Goal: Download file/media

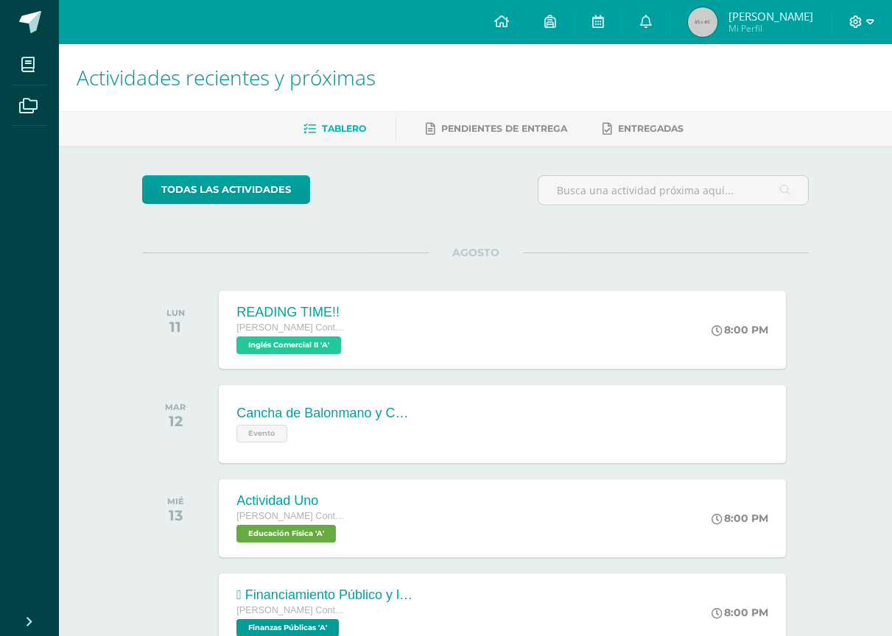
click at [867, 15] on icon at bounding box center [870, 21] width 8 height 13
click at [842, 97] on span "Cerrar sesión" at bounding box center [824, 101] width 66 height 14
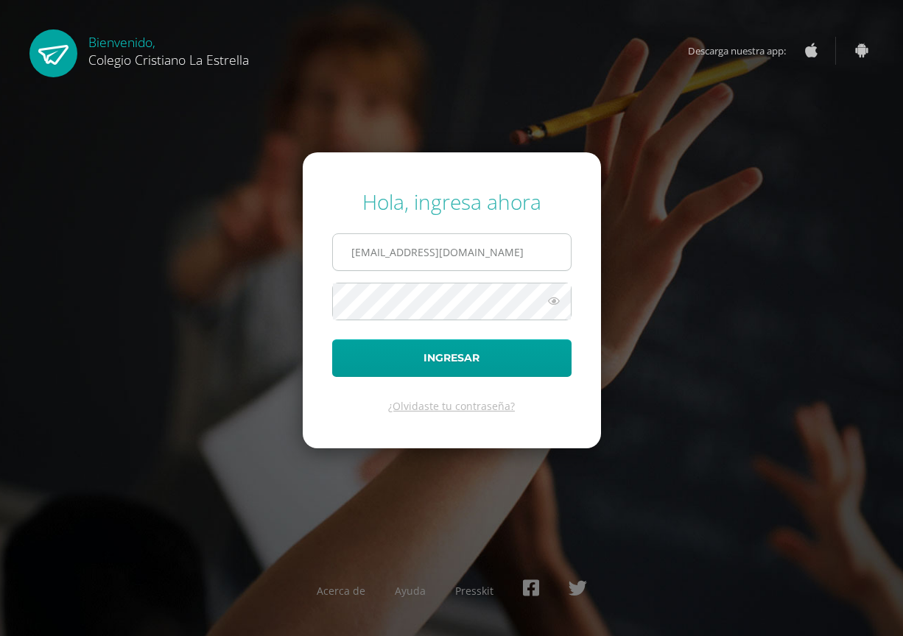
drag, startPoint x: 429, startPoint y: 244, endPoint x: 432, endPoint y: 266, distance: 22.3
click at [429, 244] on input "2021357@laestrella.edu.gt" at bounding box center [452, 252] width 238 height 36
type input "2021081@laestrella.edu.gt"
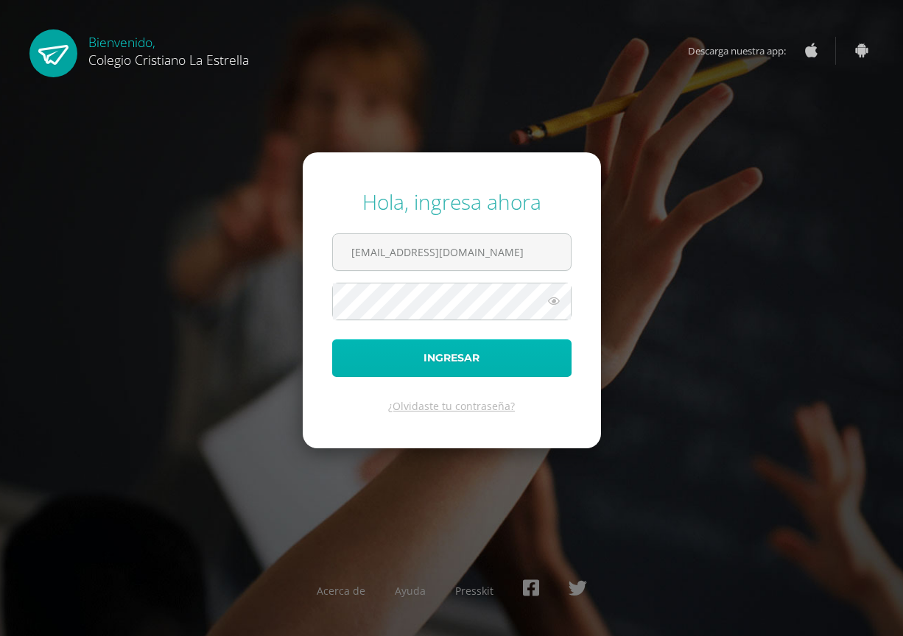
click at [444, 371] on button "Ingresar" at bounding box center [451, 358] width 239 height 38
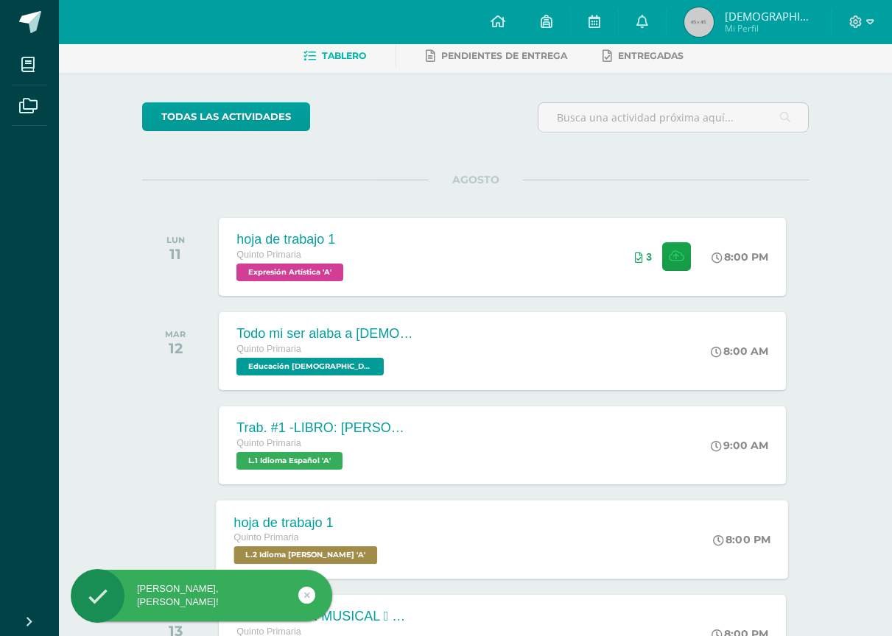
scroll to position [74, 0]
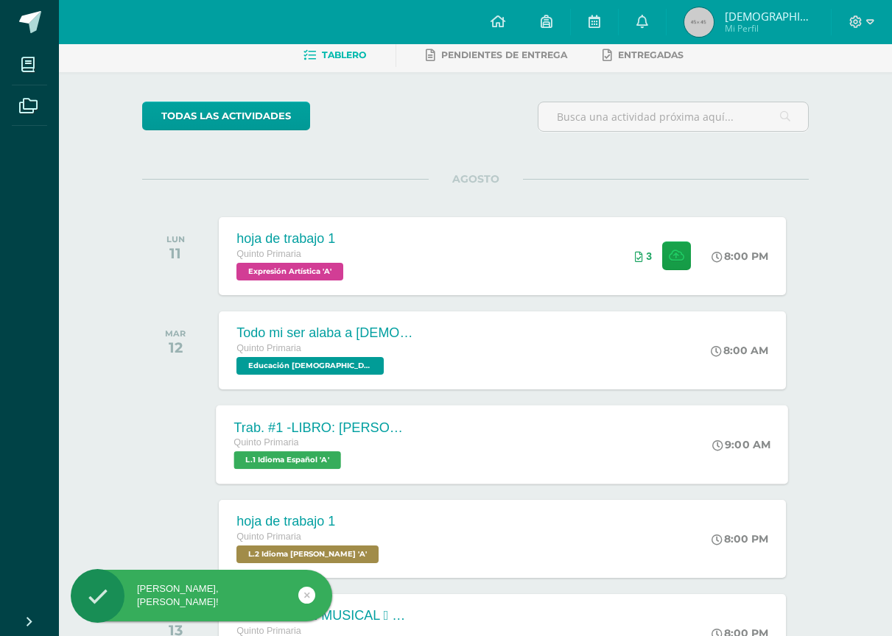
click at [502, 462] on div "Trab. #1 -LIBRO: [PERSON_NAME] EL DIBUJANTE Quinto Primaria L.1 Idioma Español …" at bounding box center [502, 444] width 572 height 79
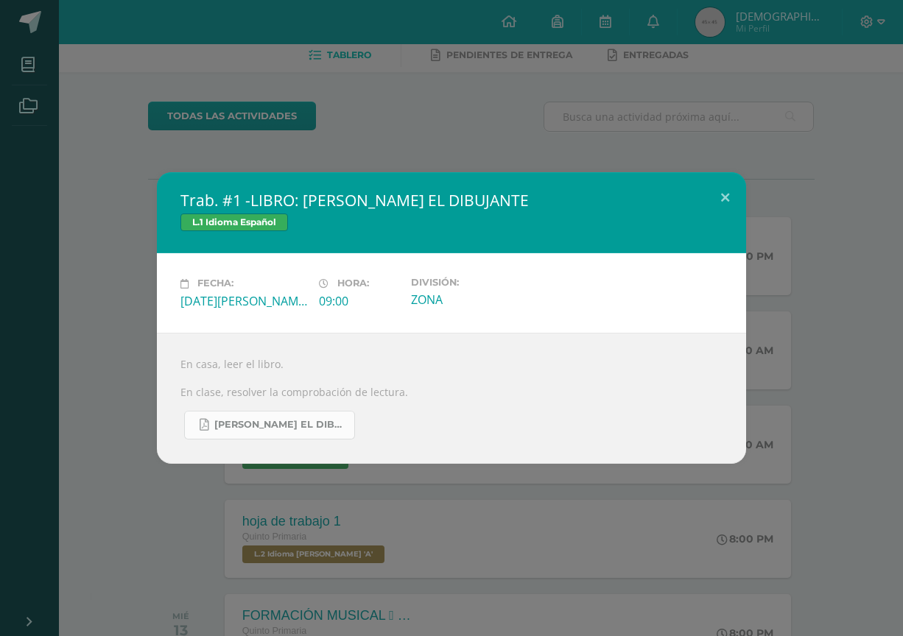
click at [267, 421] on span "[PERSON_NAME] EL DIBUJANTE.pdf" at bounding box center [280, 425] width 133 height 12
click at [717, 200] on button at bounding box center [725, 197] width 42 height 50
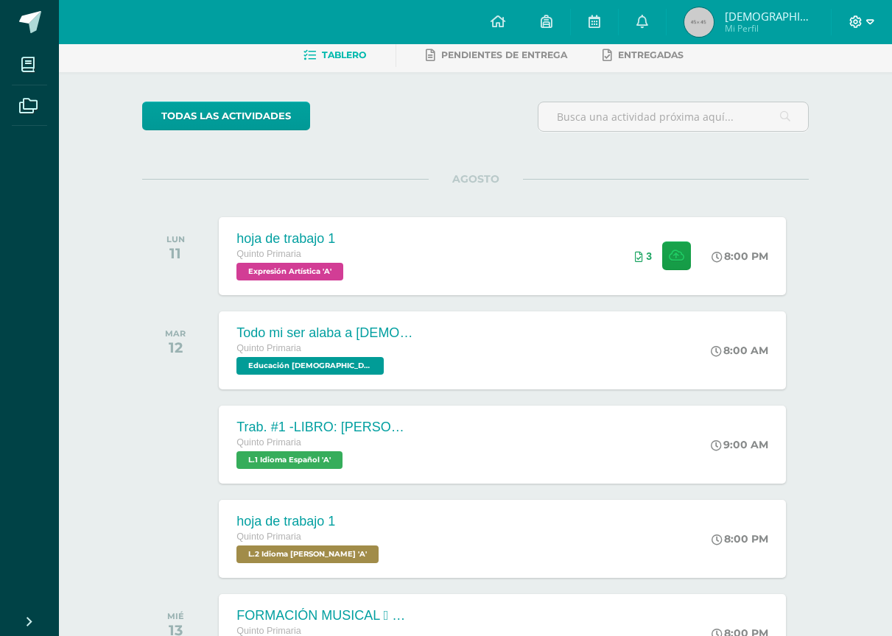
click at [866, 22] on icon at bounding box center [870, 21] width 8 height 13
click at [807, 97] on span "Cerrar sesión" at bounding box center [824, 101] width 66 height 14
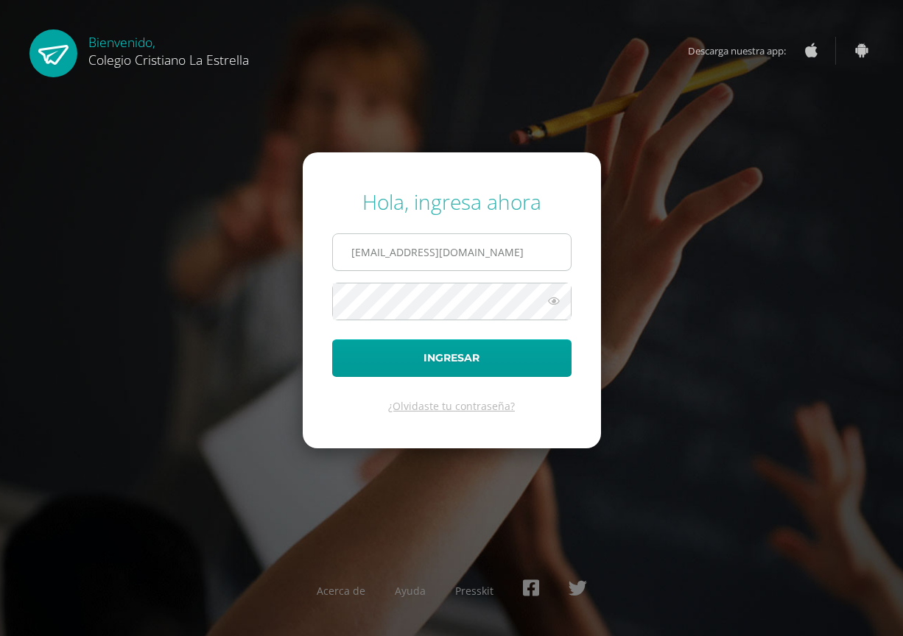
click at [518, 267] on input "2021081@laestrella.edu.gt" at bounding box center [452, 252] width 238 height 36
type input "2021357@laestrella.edu.gt"
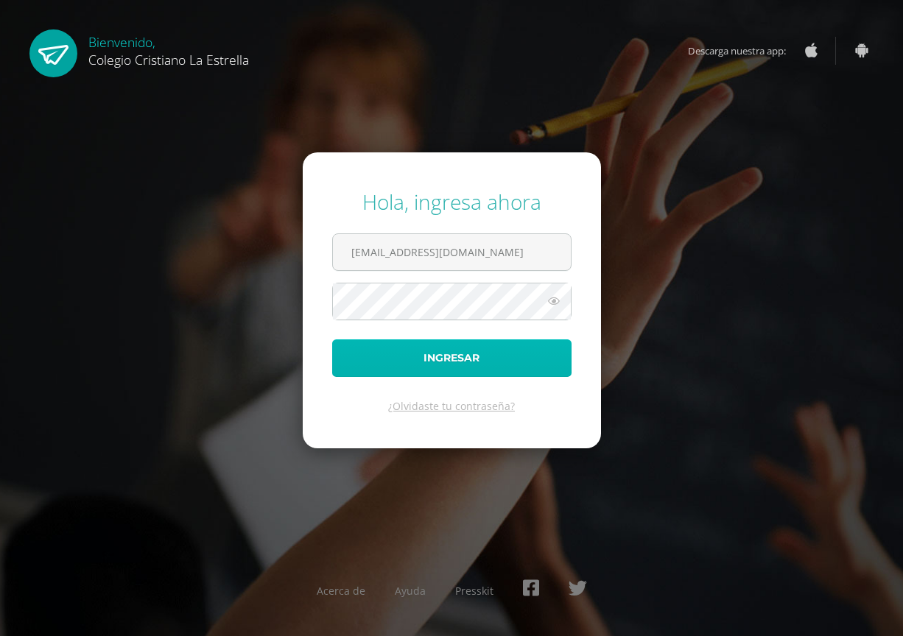
click at [482, 349] on button "Ingresar" at bounding box center [451, 358] width 239 height 38
